Goal: Task Accomplishment & Management: Complete application form

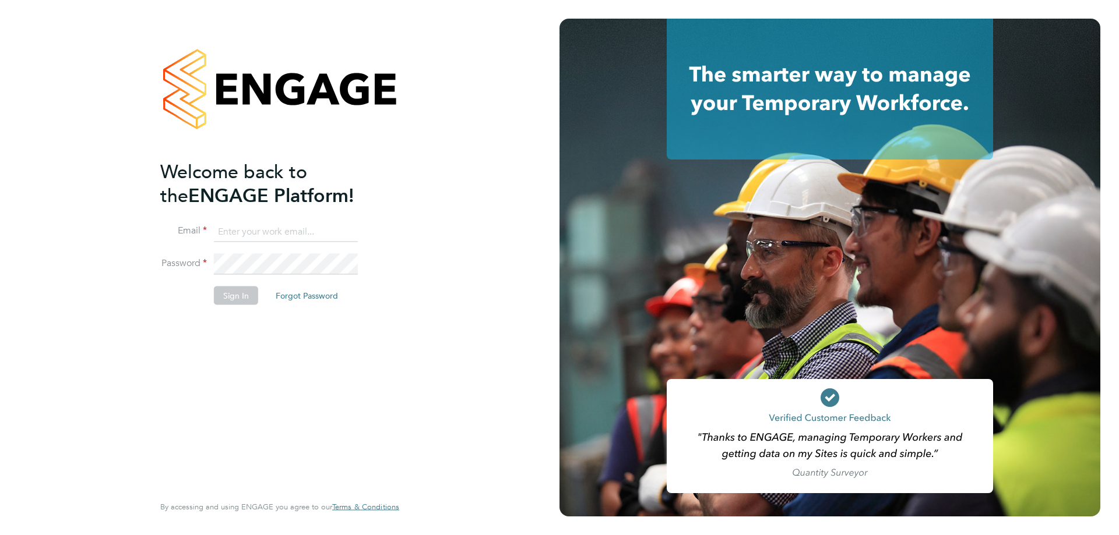
type input "j.moore@ionic.jobs"
click at [246, 300] on button "Sign In" at bounding box center [236, 296] width 44 height 19
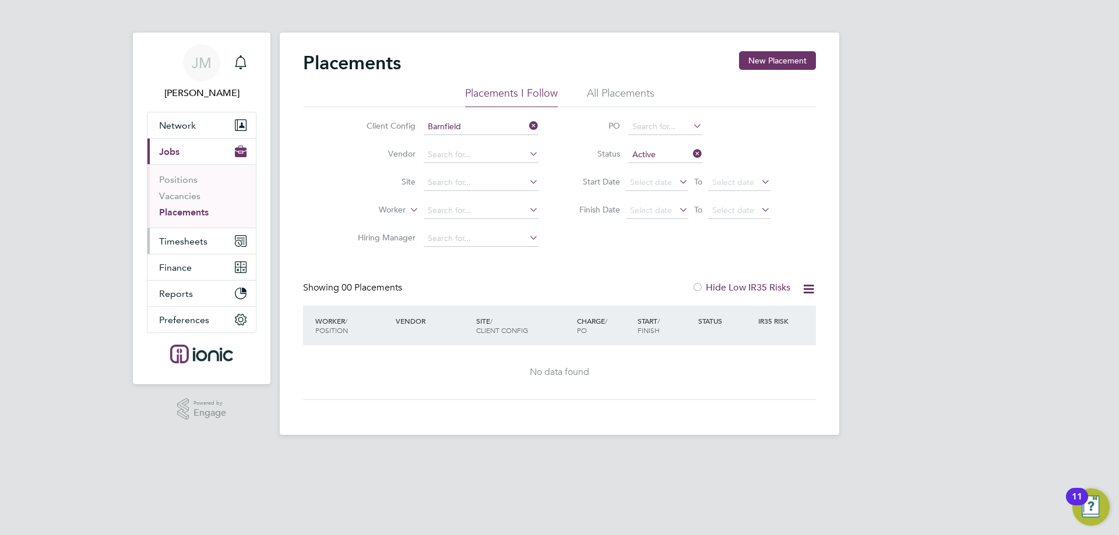
click at [182, 244] on span "Timesheets" at bounding box center [183, 241] width 48 height 11
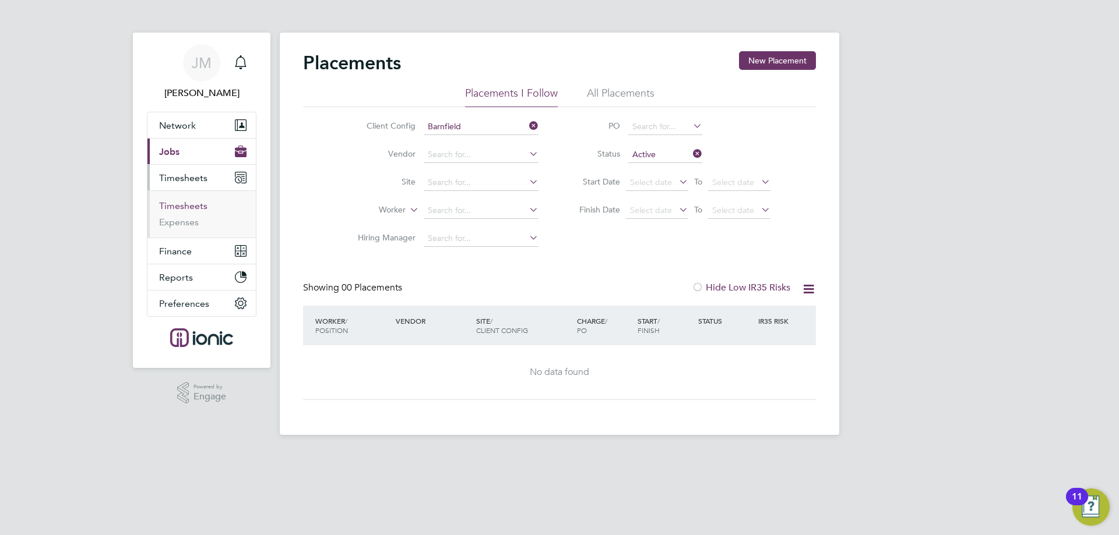
click at [188, 207] on link "Timesheets" at bounding box center [183, 205] width 48 height 11
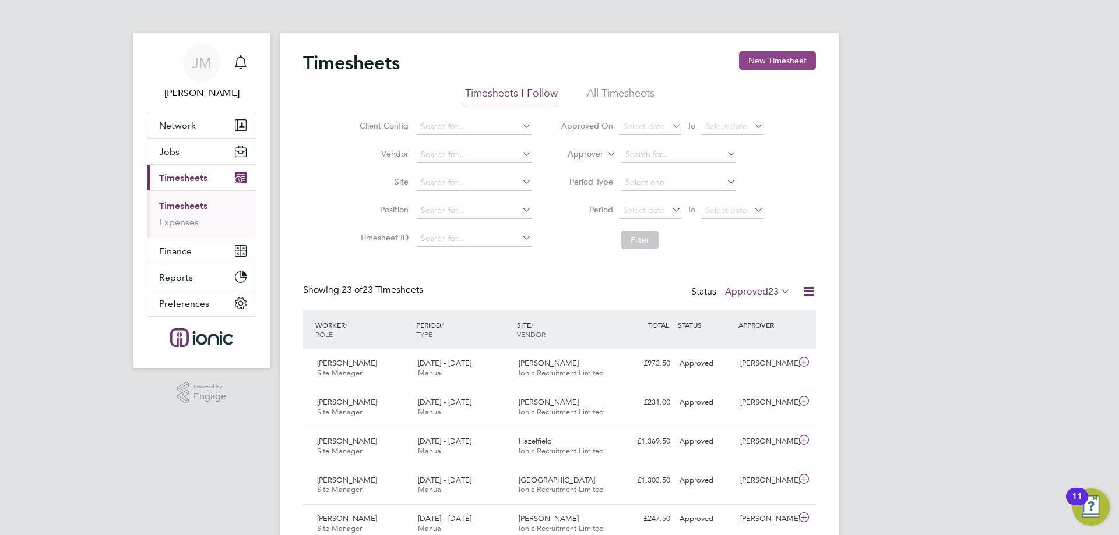
click at [785, 61] on button "New Timesheet" at bounding box center [777, 60] width 77 height 19
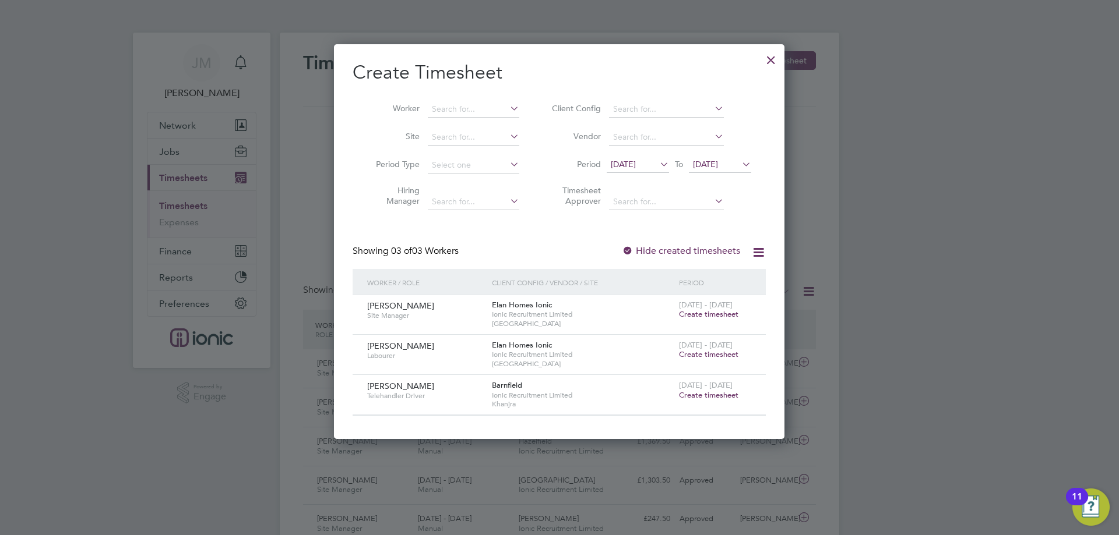
click at [643, 157] on div "[DATE] To [DATE]" at bounding box center [679, 165] width 144 height 16
click at [636, 168] on span "[DATE]" at bounding box center [623, 164] width 25 height 10
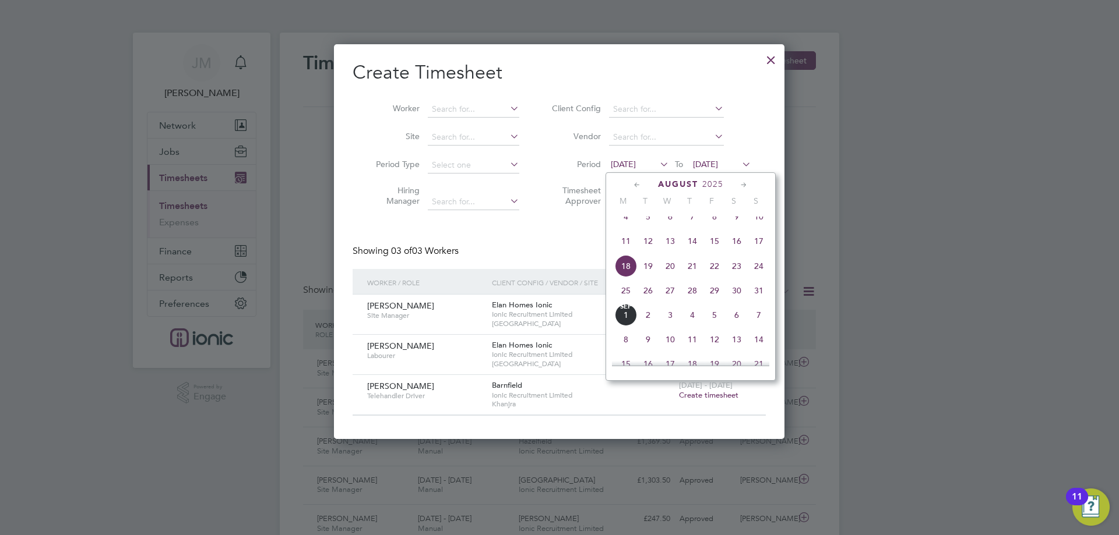
click at [626, 301] on span "25" at bounding box center [626, 291] width 22 height 22
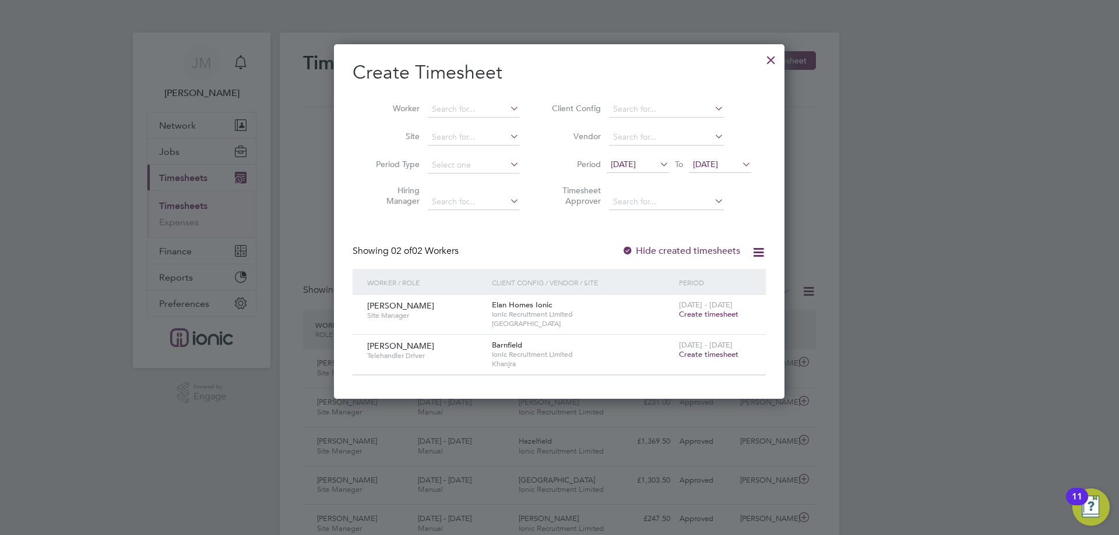
click at [718, 170] on span "[DATE]" at bounding box center [720, 165] width 62 height 16
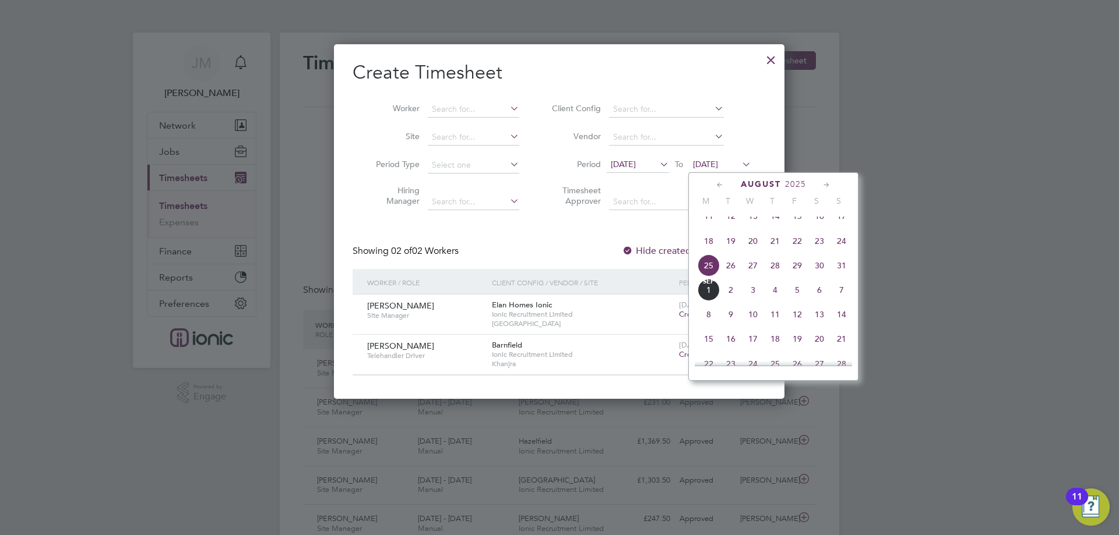
click at [842, 272] on span "31" at bounding box center [841, 266] width 22 height 22
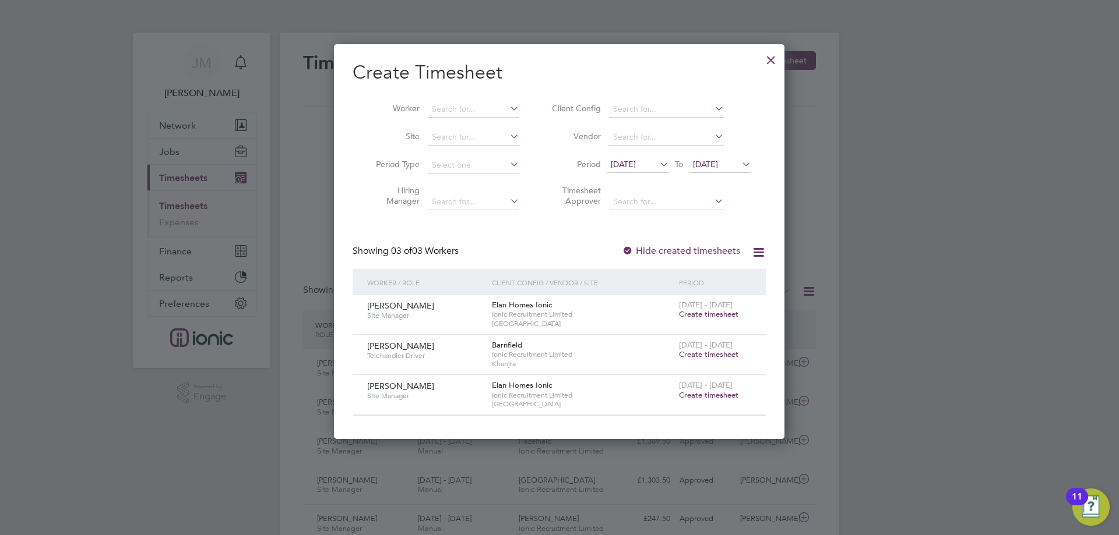
click at [700, 318] on span "Create timesheet" at bounding box center [708, 314] width 59 height 10
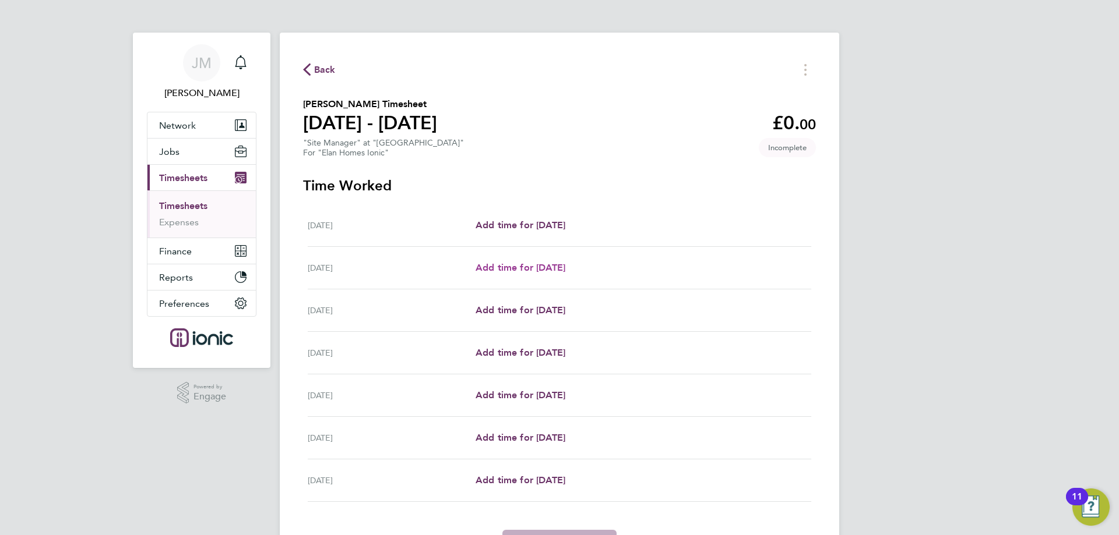
click at [519, 264] on span "Add time for [DATE]" at bounding box center [520, 267] width 90 height 11
select select "30"
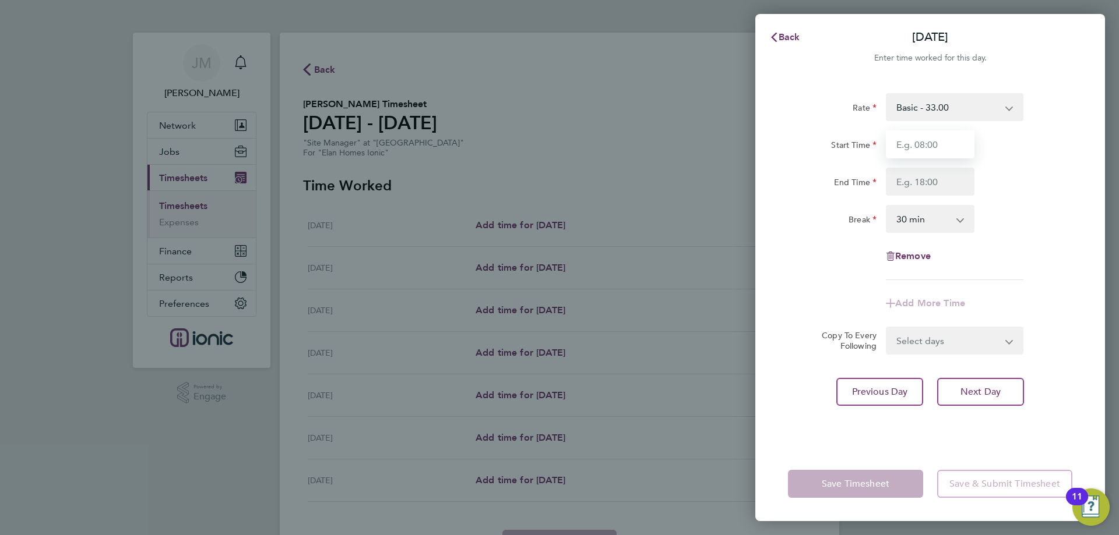
click at [929, 149] on input "Start Time" at bounding box center [930, 145] width 89 height 28
type input "07:30"
click at [930, 181] on input "End Time" at bounding box center [930, 182] width 89 height 28
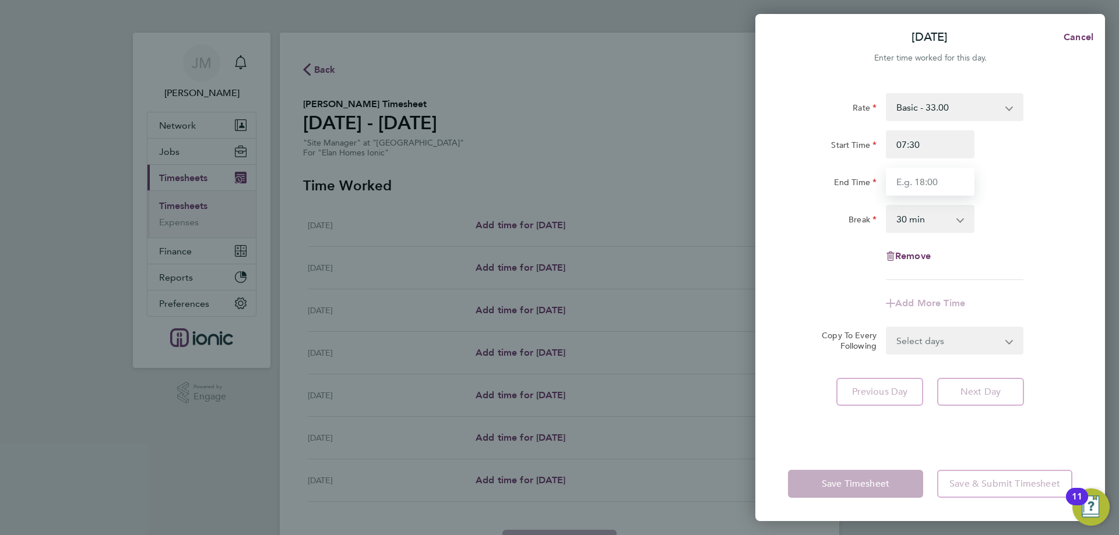
type input "16:00"
click at [1021, 242] on div "Rate Basic - 33.00 Start Time 07:30 End Time 16:00 Break 0 min 15 min 30 min 45…" at bounding box center [930, 186] width 284 height 187
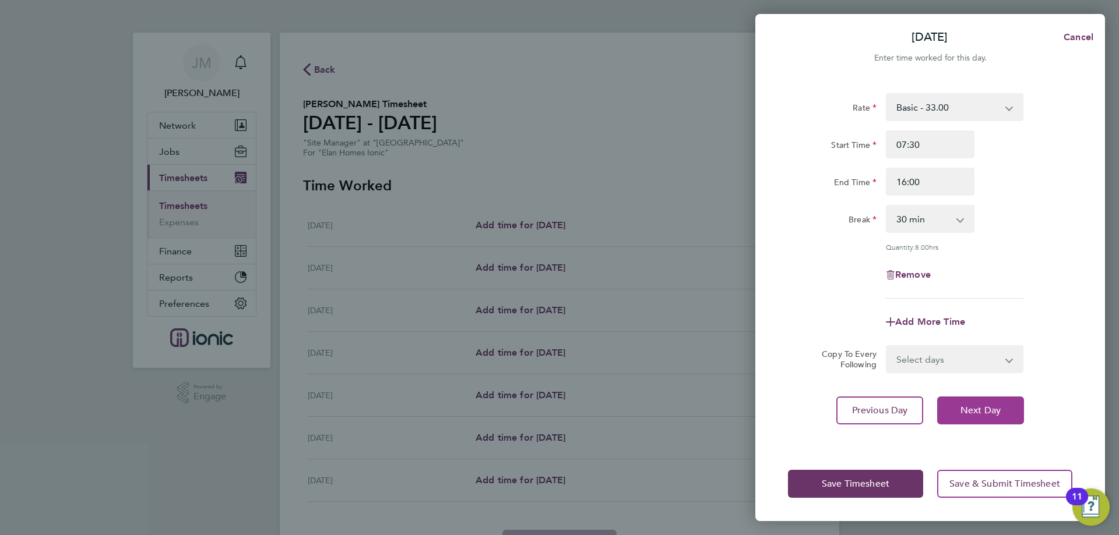
click at [994, 412] on span "Next Day" at bounding box center [980, 411] width 40 height 12
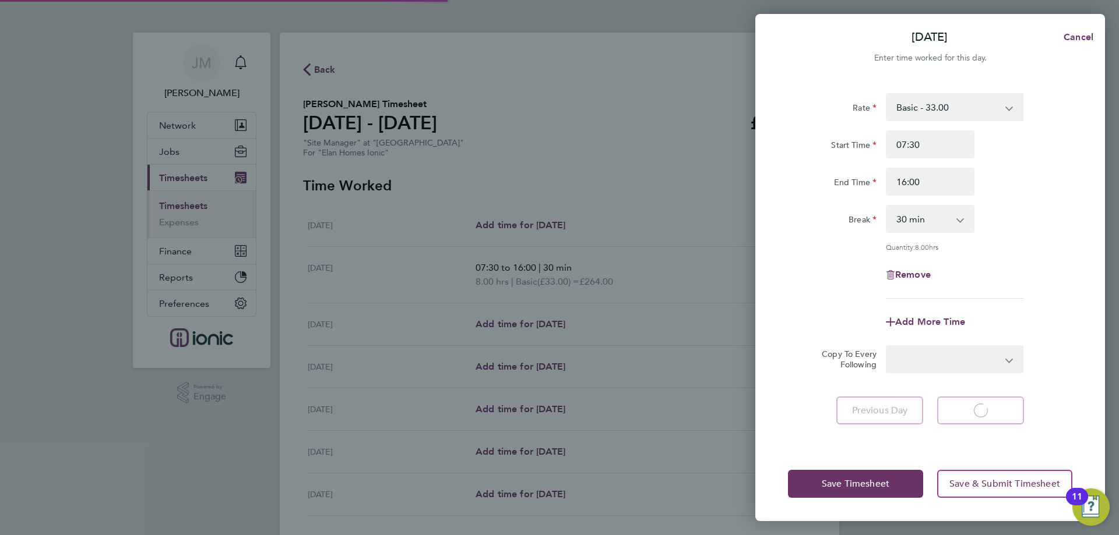
select select "30"
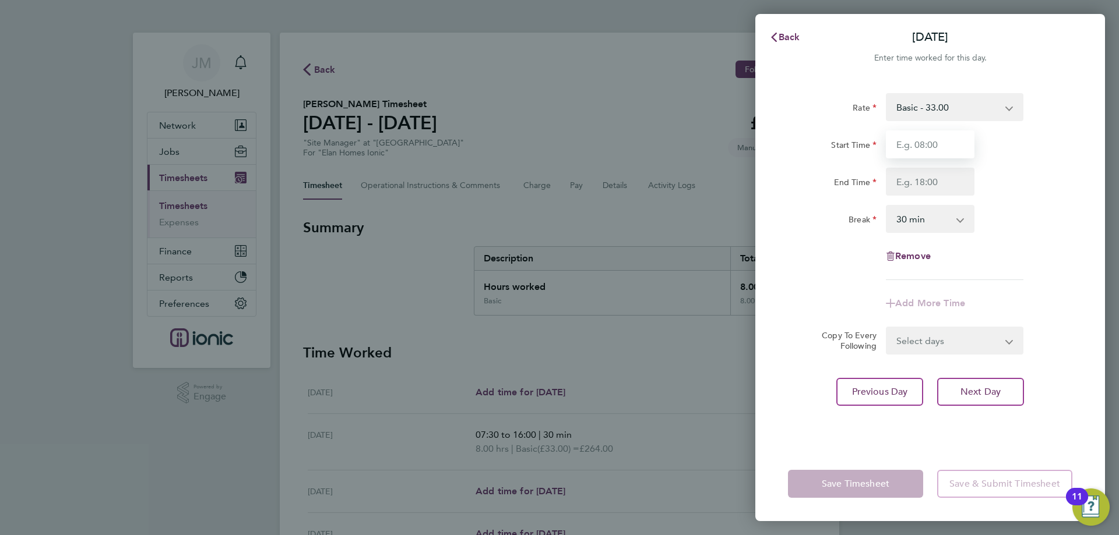
click at [926, 149] on input "Start Time" at bounding box center [930, 145] width 89 height 28
type input "07:30"
click at [936, 175] on input "End Time" at bounding box center [930, 182] width 89 height 28
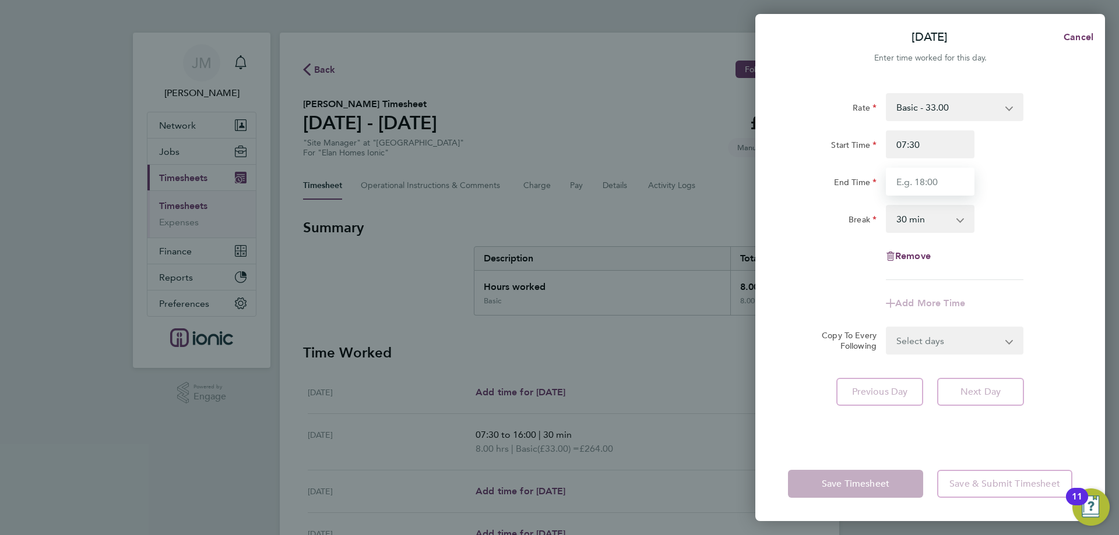
type input "16:00"
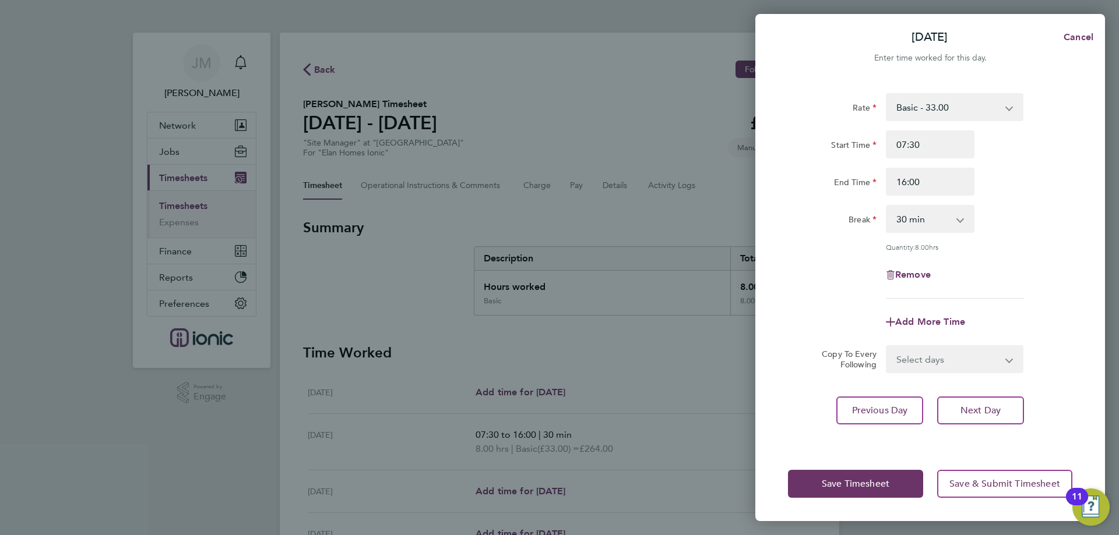
click at [1063, 320] on form "Rate Basic - 33.00 Start Time 07:30 End Time 16:00 Break 0 min 15 min 30 min 45…" at bounding box center [930, 233] width 284 height 280
click at [891, 482] on button "Save Timesheet" at bounding box center [855, 484] width 135 height 28
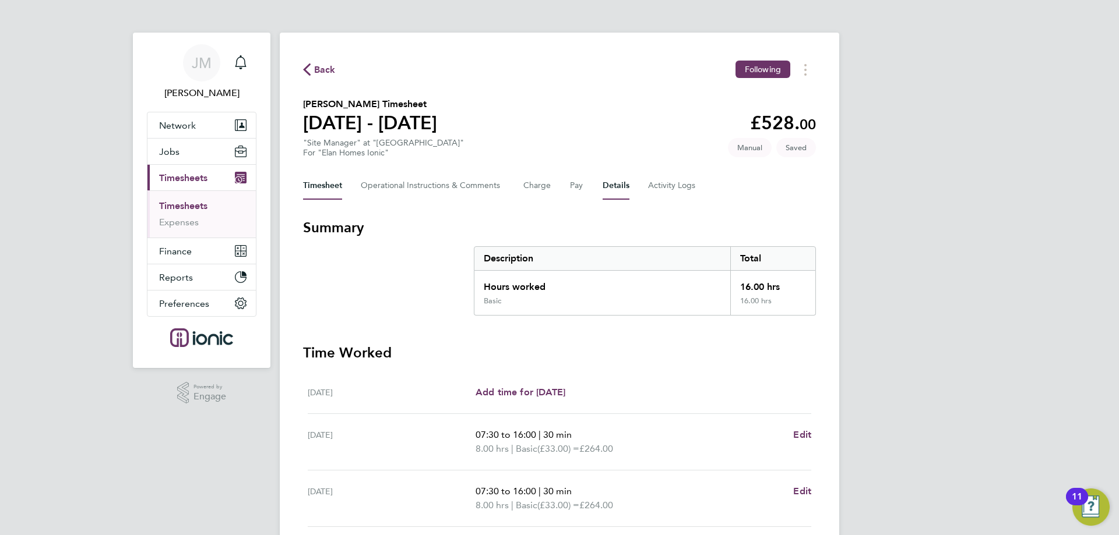
click at [609, 182] on button "Details" at bounding box center [615, 186] width 27 height 28
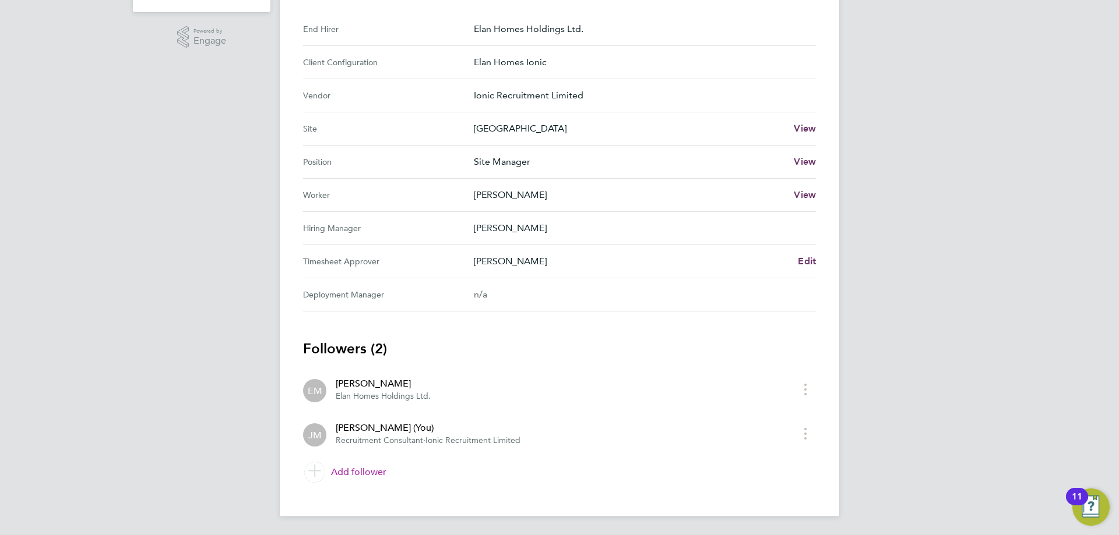
click at [356, 476] on link "Add follower" at bounding box center [559, 472] width 513 height 33
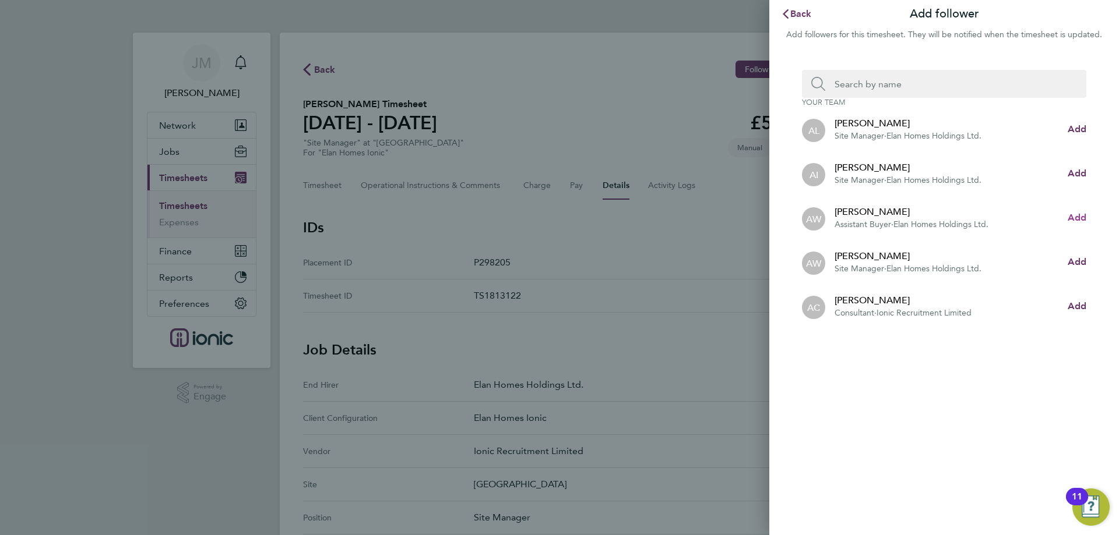
click at [1077, 217] on span "Add" at bounding box center [1076, 217] width 19 height 11
click at [798, 14] on span "Back" at bounding box center [801, 13] width 22 height 11
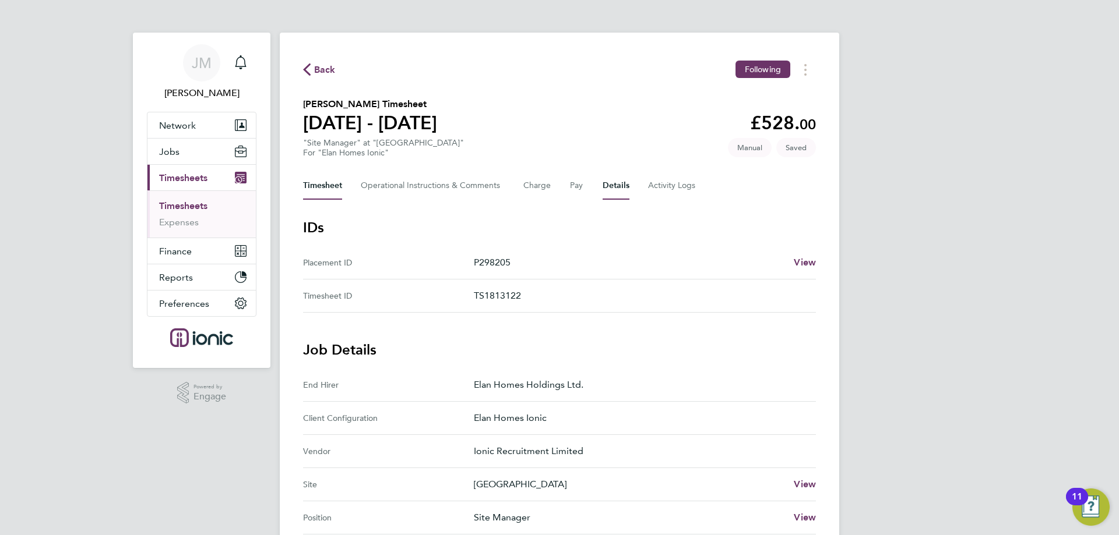
click at [337, 182] on button "Timesheet" at bounding box center [322, 186] width 39 height 28
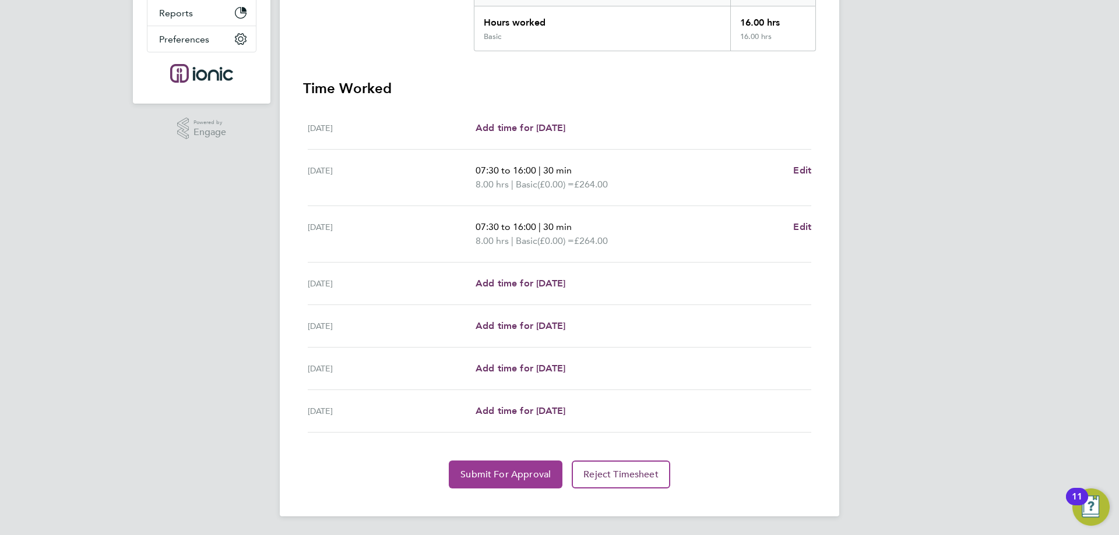
click at [510, 482] on button "Submit For Approval" at bounding box center [506, 475] width 114 height 28
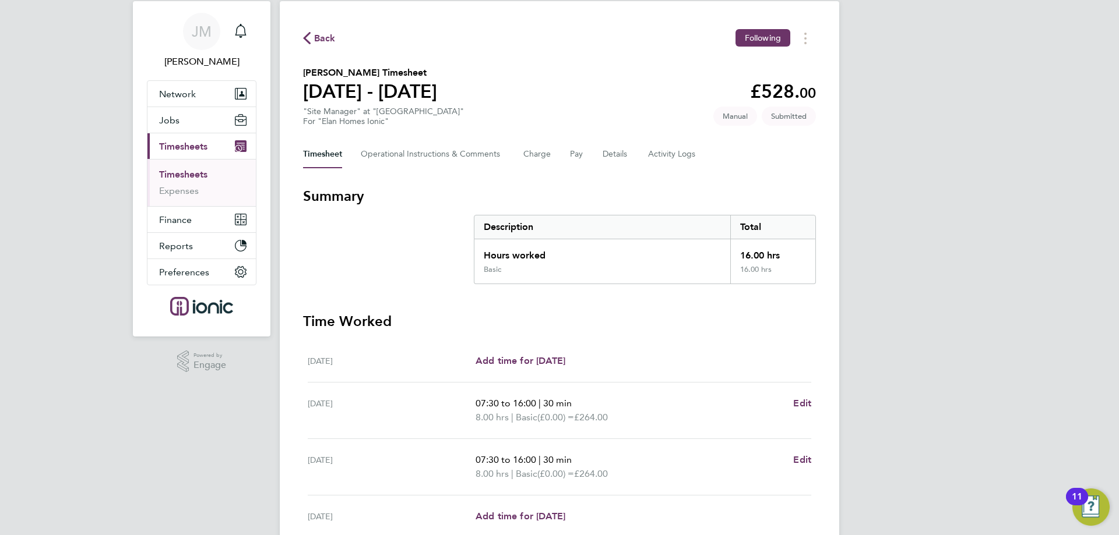
scroll to position [8, 0]
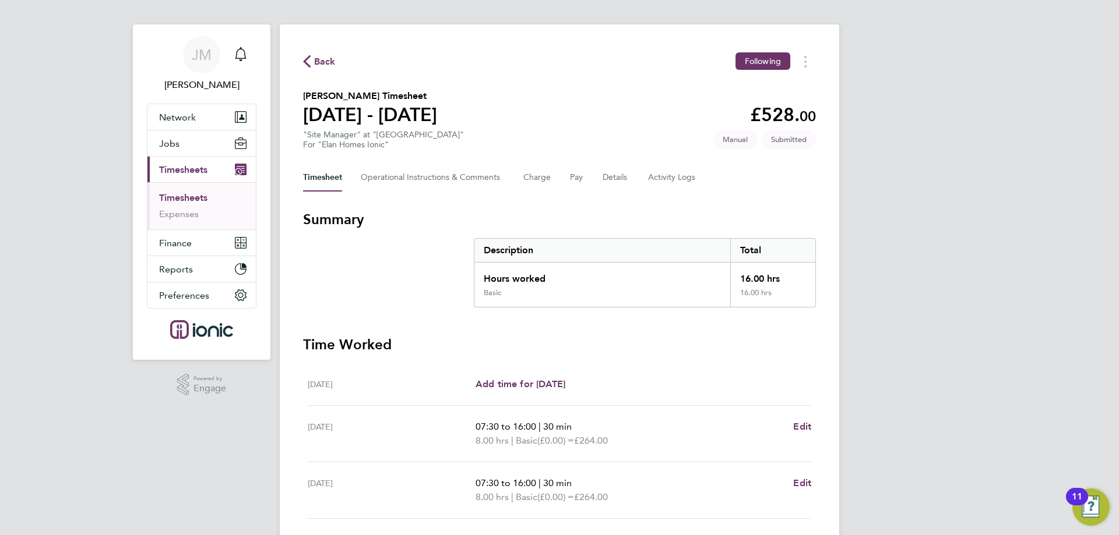
click at [187, 201] on link "Timesheets" at bounding box center [183, 197] width 48 height 11
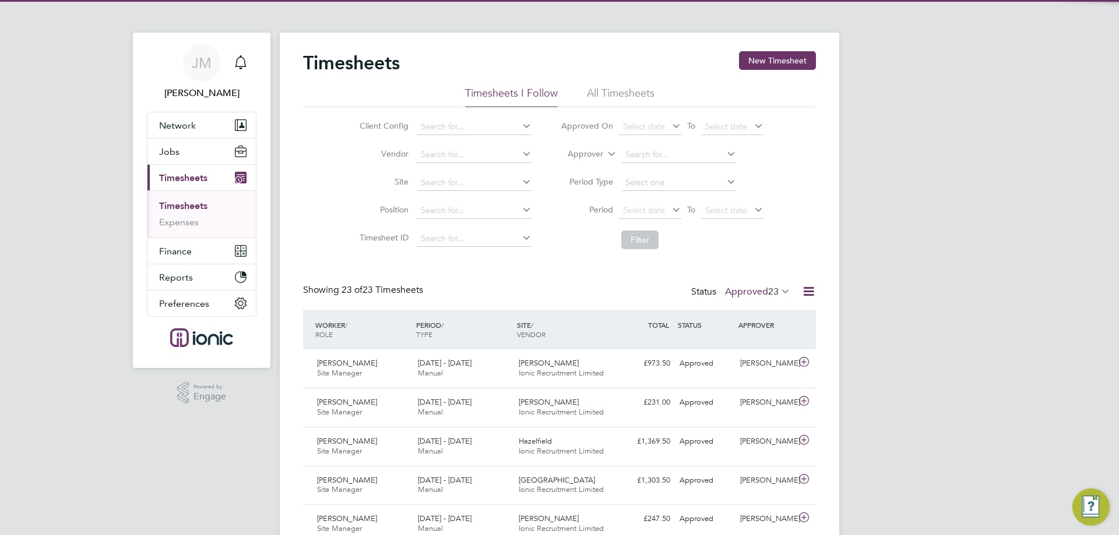
scroll to position [6, 6]
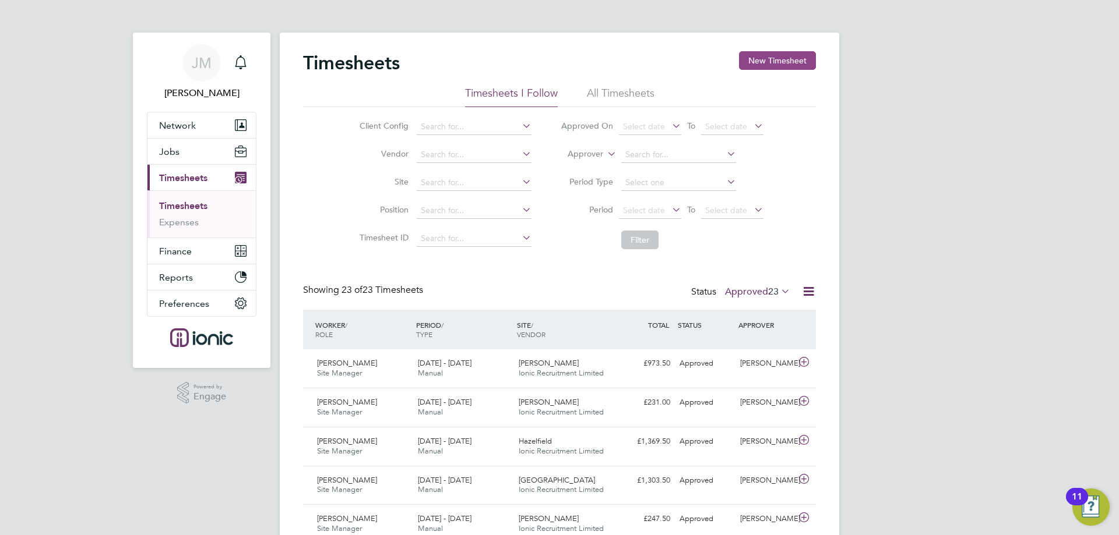
click at [778, 69] on button "New Timesheet" at bounding box center [777, 60] width 77 height 19
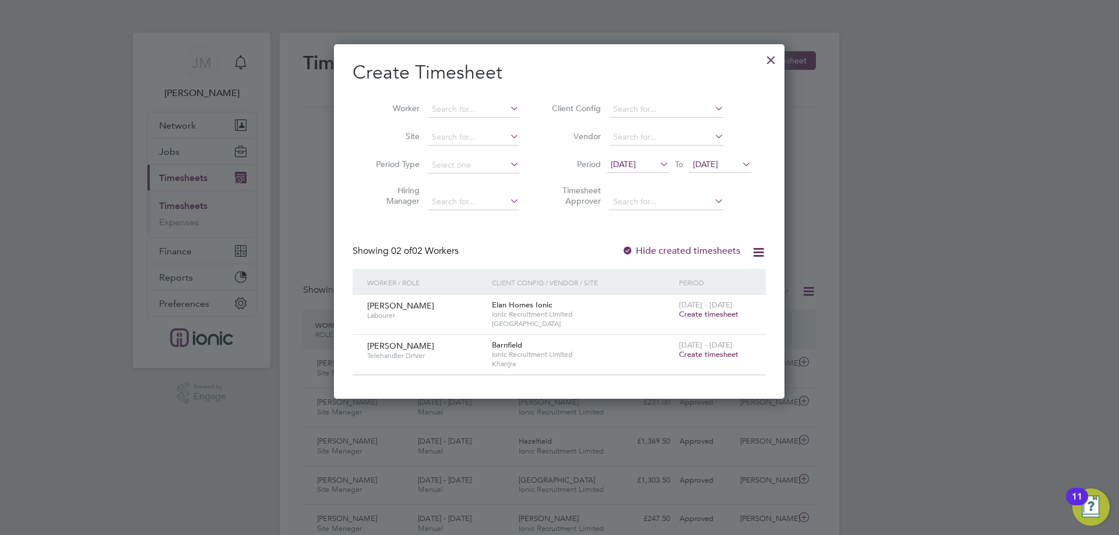
click at [636, 165] on span "[DATE]" at bounding box center [623, 164] width 25 height 10
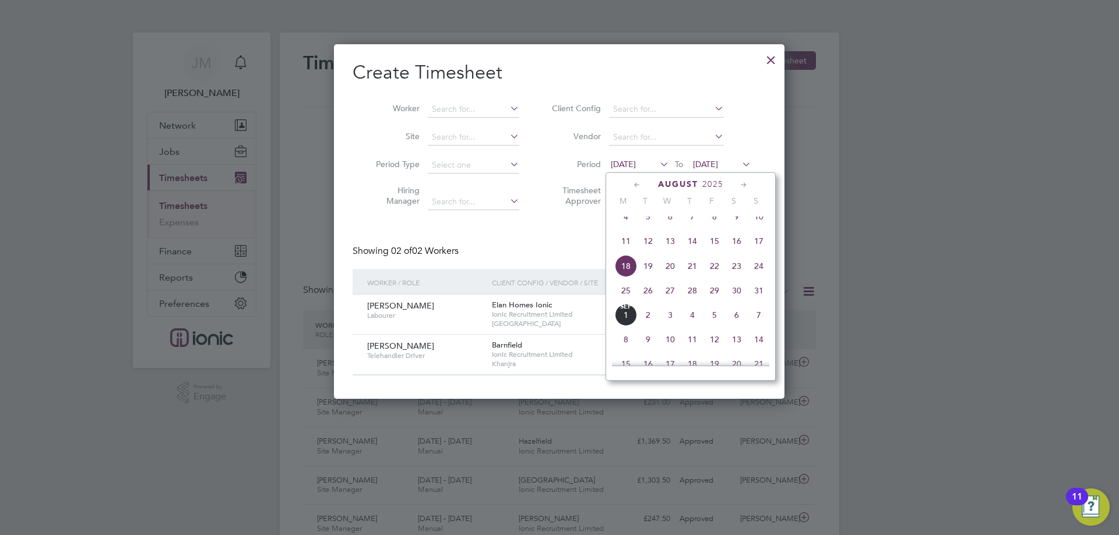
click at [625, 302] on span "25" at bounding box center [626, 291] width 22 height 22
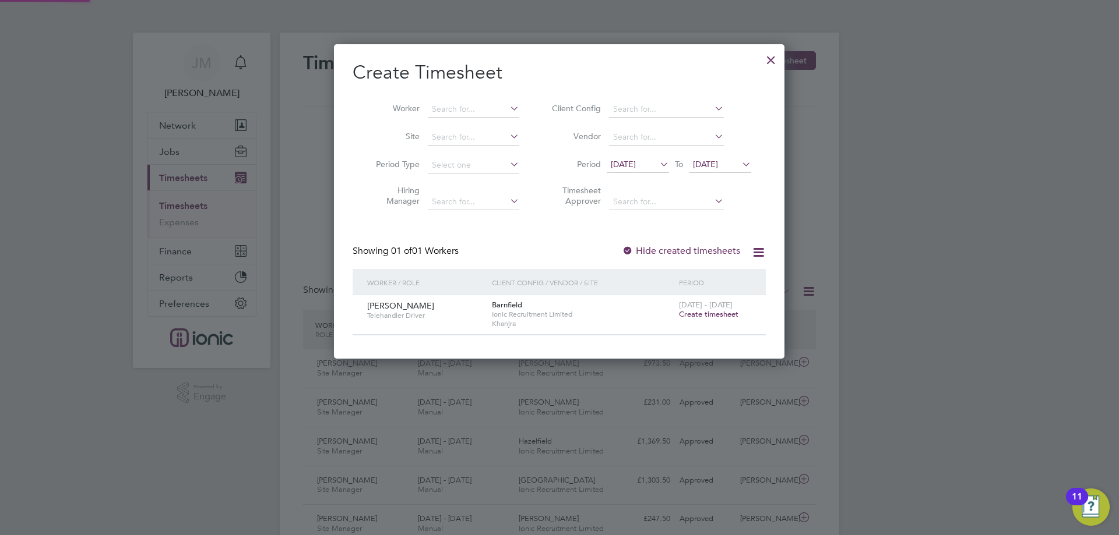
click at [718, 164] on span "[DATE]" at bounding box center [705, 164] width 25 height 10
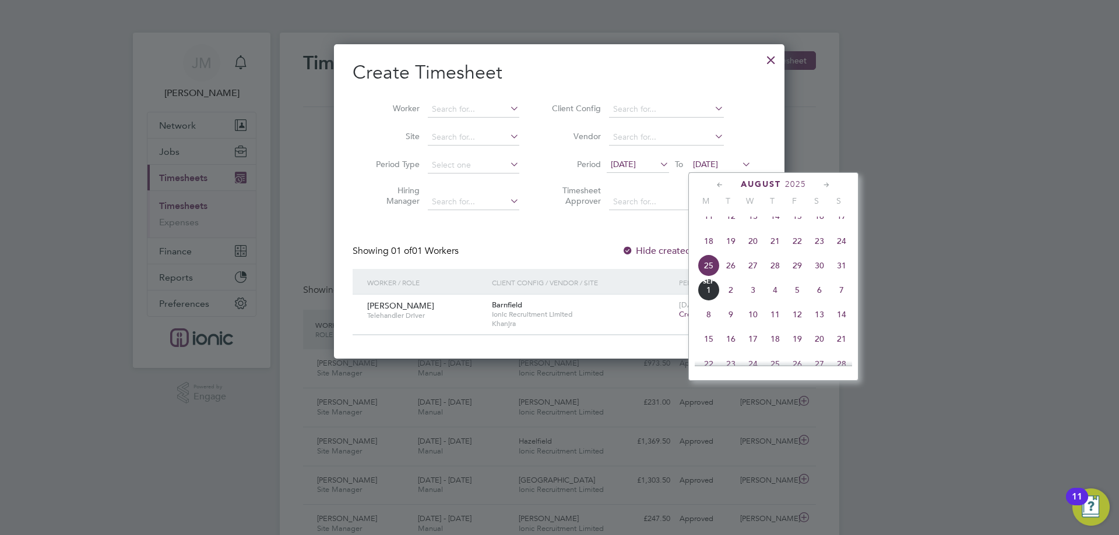
click at [844, 277] on span "31" at bounding box center [841, 266] width 22 height 22
